Goal: Transaction & Acquisition: Book appointment/travel/reservation

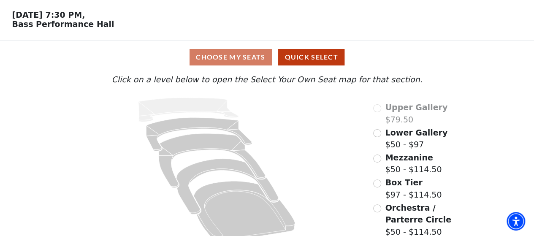
scroll to position [42, 0]
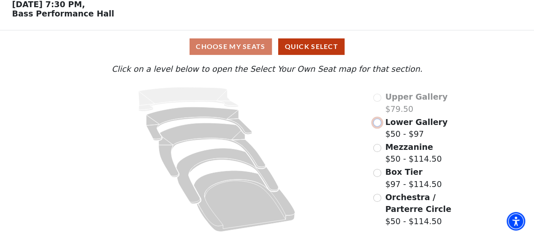
click at [379, 123] on input "Lower Gallery$50 - $97\a" at bounding box center [377, 123] width 8 height 8
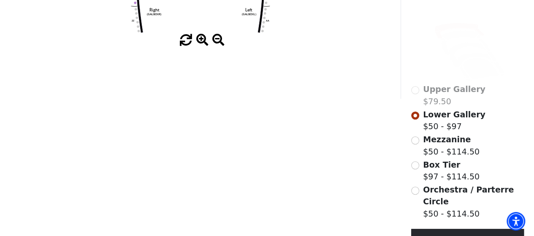
scroll to position [208, 0]
click at [416, 137] on input "Mezzanine$50 - $114.50\a" at bounding box center [415, 140] width 8 height 8
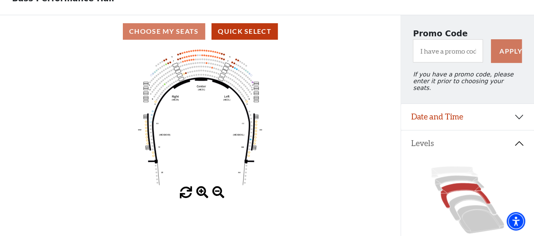
scroll to position [42, 0]
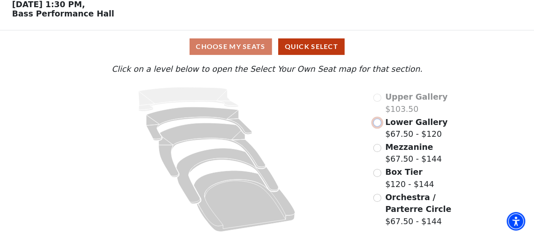
click at [378, 124] on input "Lower Gallery$67.50 - $120\a" at bounding box center [377, 123] width 8 height 8
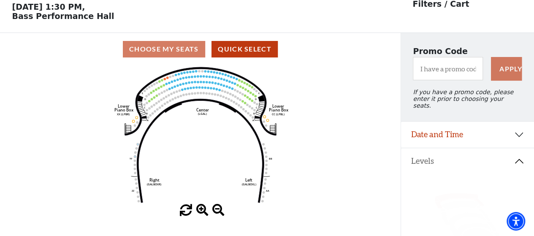
scroll to position [39, 0]
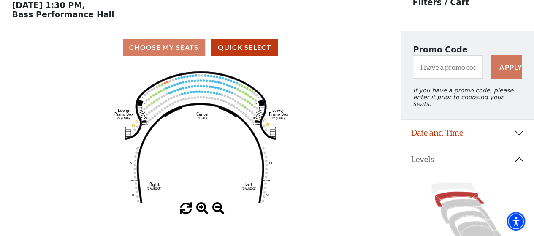
drag, startPoint x: 196, startPoint y: 120, endPoint x: 196, endPoint y: 128, distance: 7.6
click at [196, 128] on icon "Right (GALBOXR) E D C B A E D C B A YY ZZ Left (GALBOXL) BB AA Center Lower Pia…" at bounding box center [200, 133] width 361 height 139
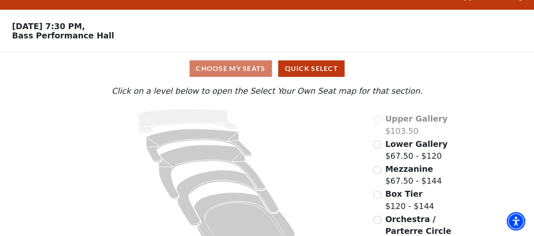
scroll to position [42, 0]
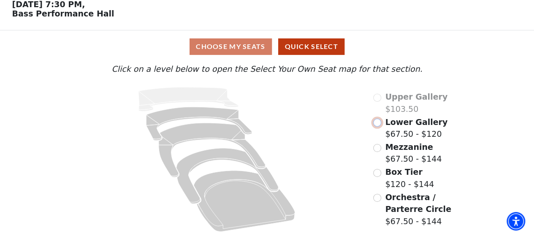
click at [377, 121] on input "Lower Gallery$67.50 - $120\a" at bounding box center [377, 123] width 8 height 8
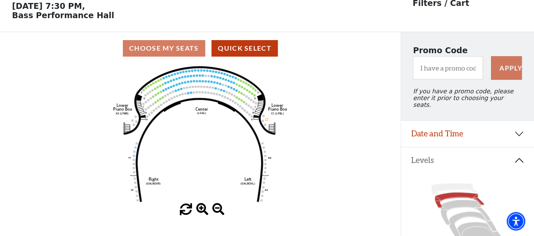
scroll to position [39, 0]
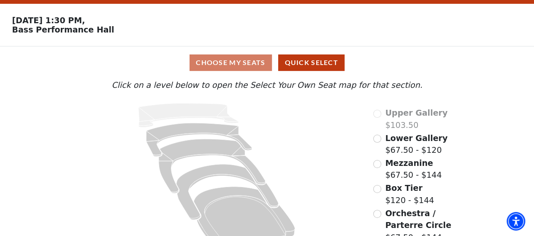
scroll to position [42, 0]
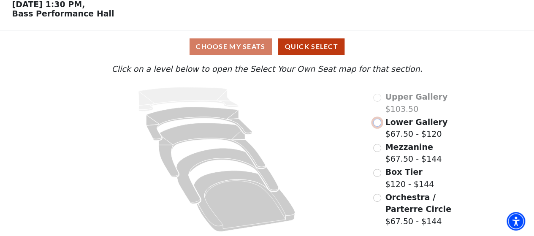
click at [378, 125] on input "Lower Gallery$67.50 - $120\a" at bounding box center [377, 123] width 8 height 8
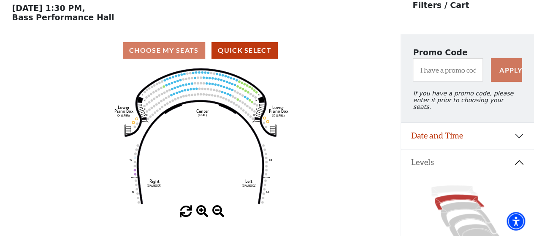
scroll to position [39, 0]
